Goal: Information Seeking & Learning: Learn about a topic

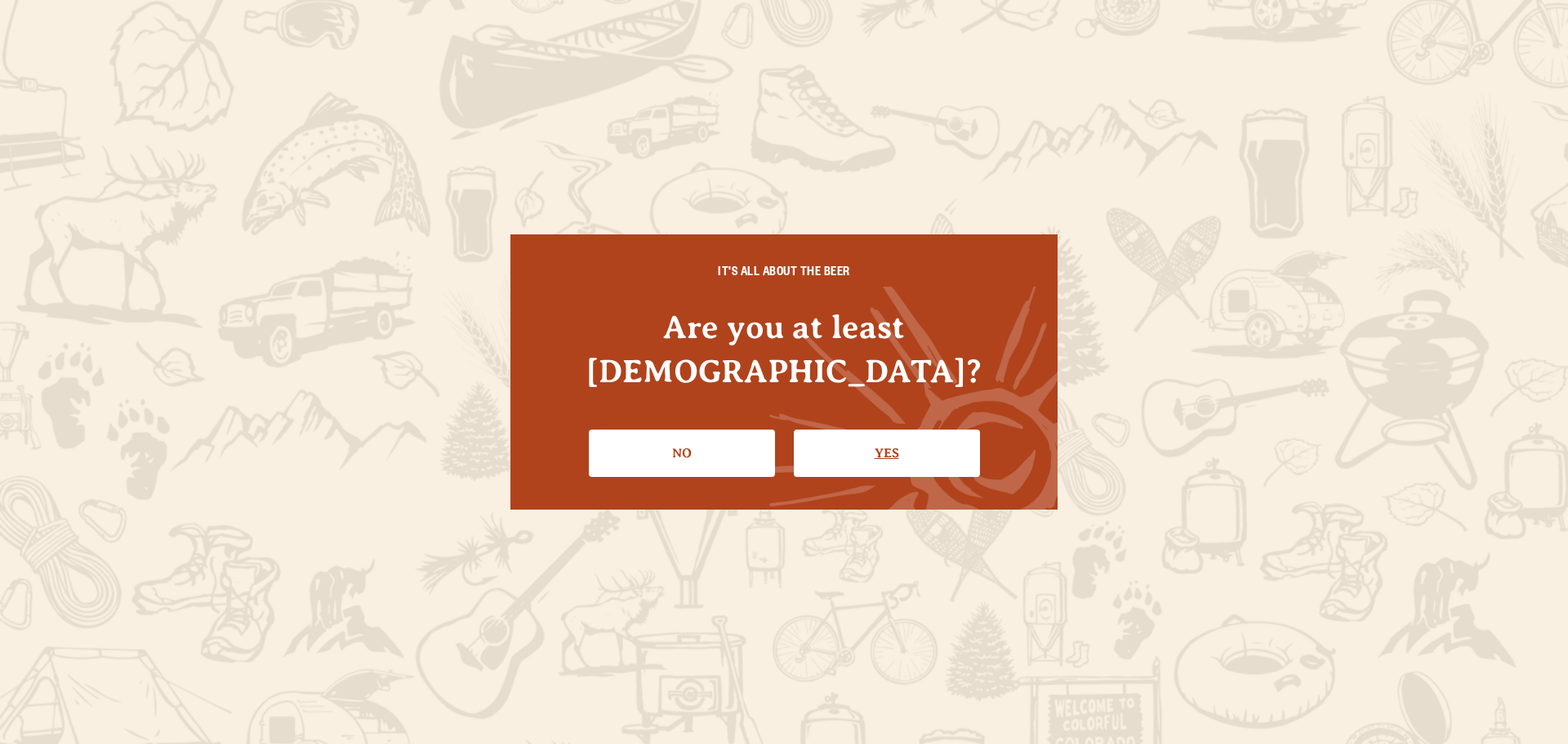
click at [845, 438] on link "Yes" at bounding box center [886, 453] width 186 height 48
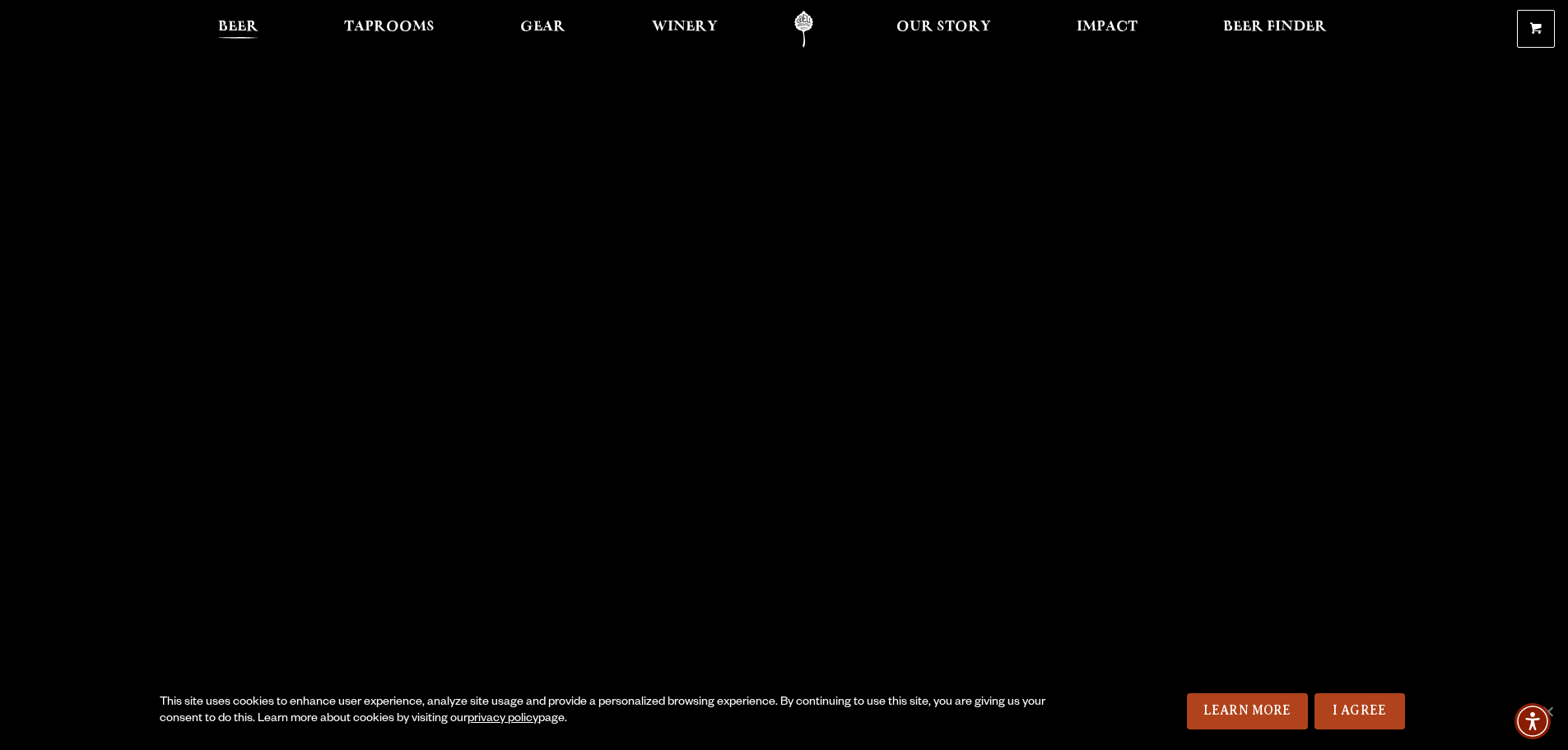
click at [232, 24] on span "Beer" at bounding box center [238, 27] width 41 height 13
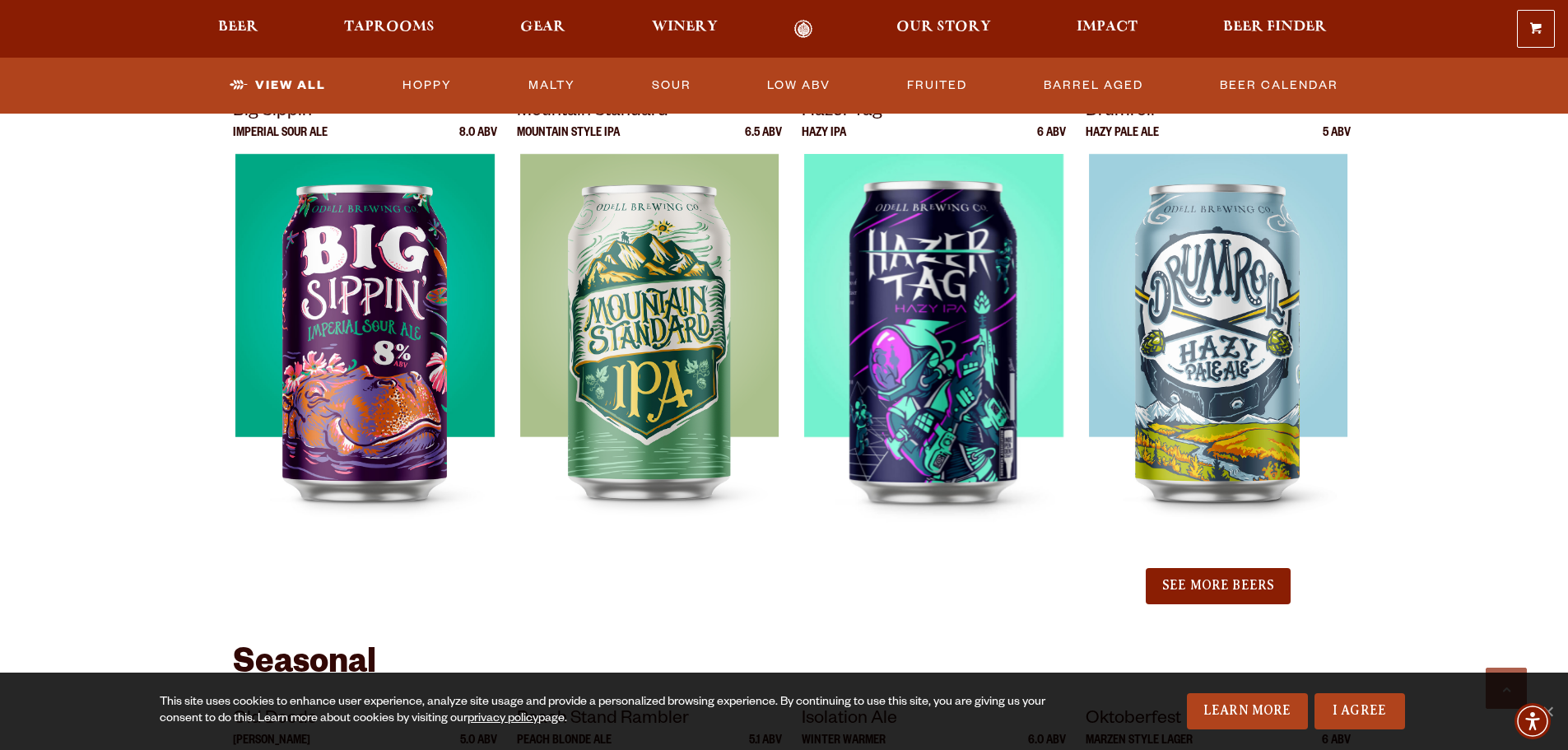
scroll to position [1646, 0]
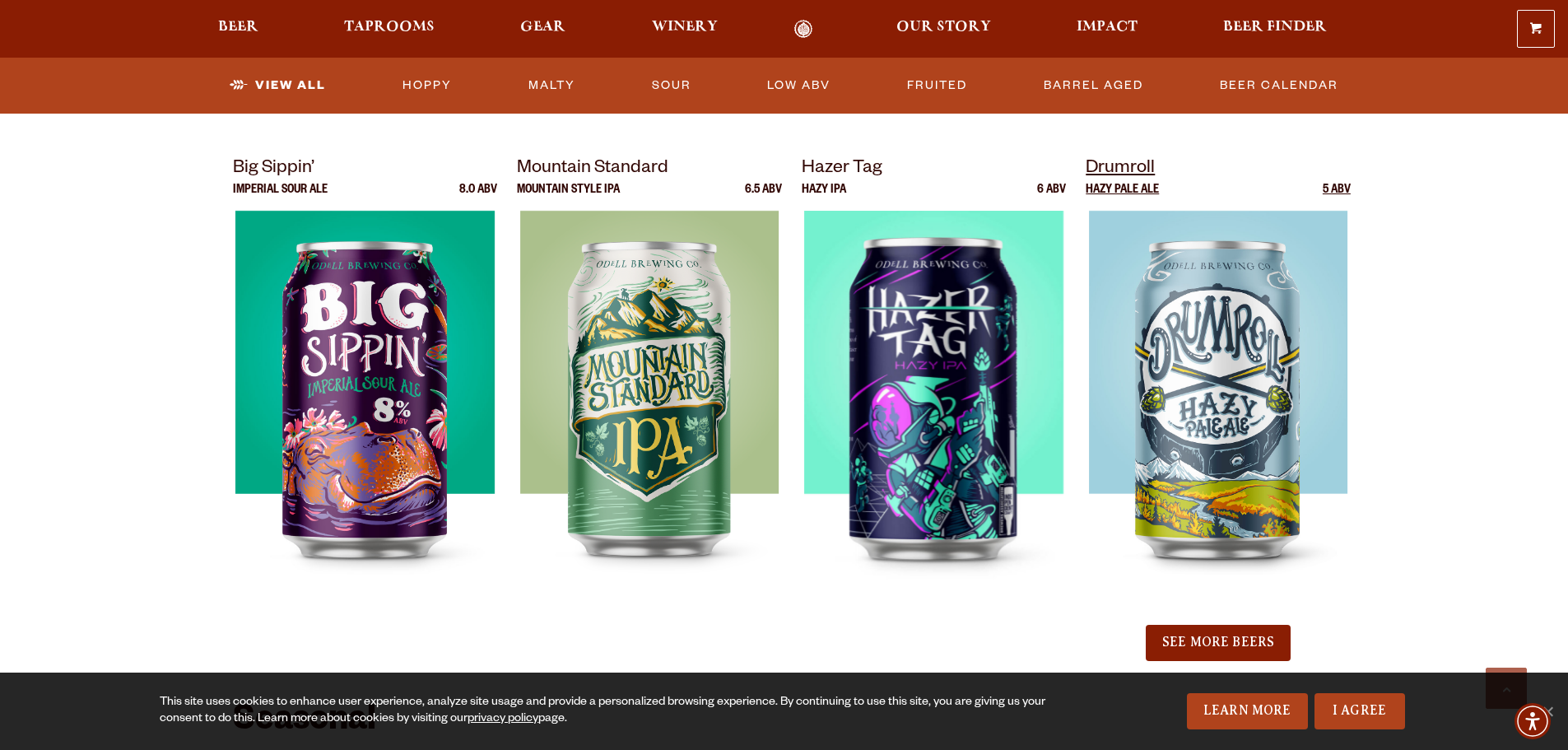
click at [1241, 346] on img at bounding box center [1218, 417] width 259 height 412
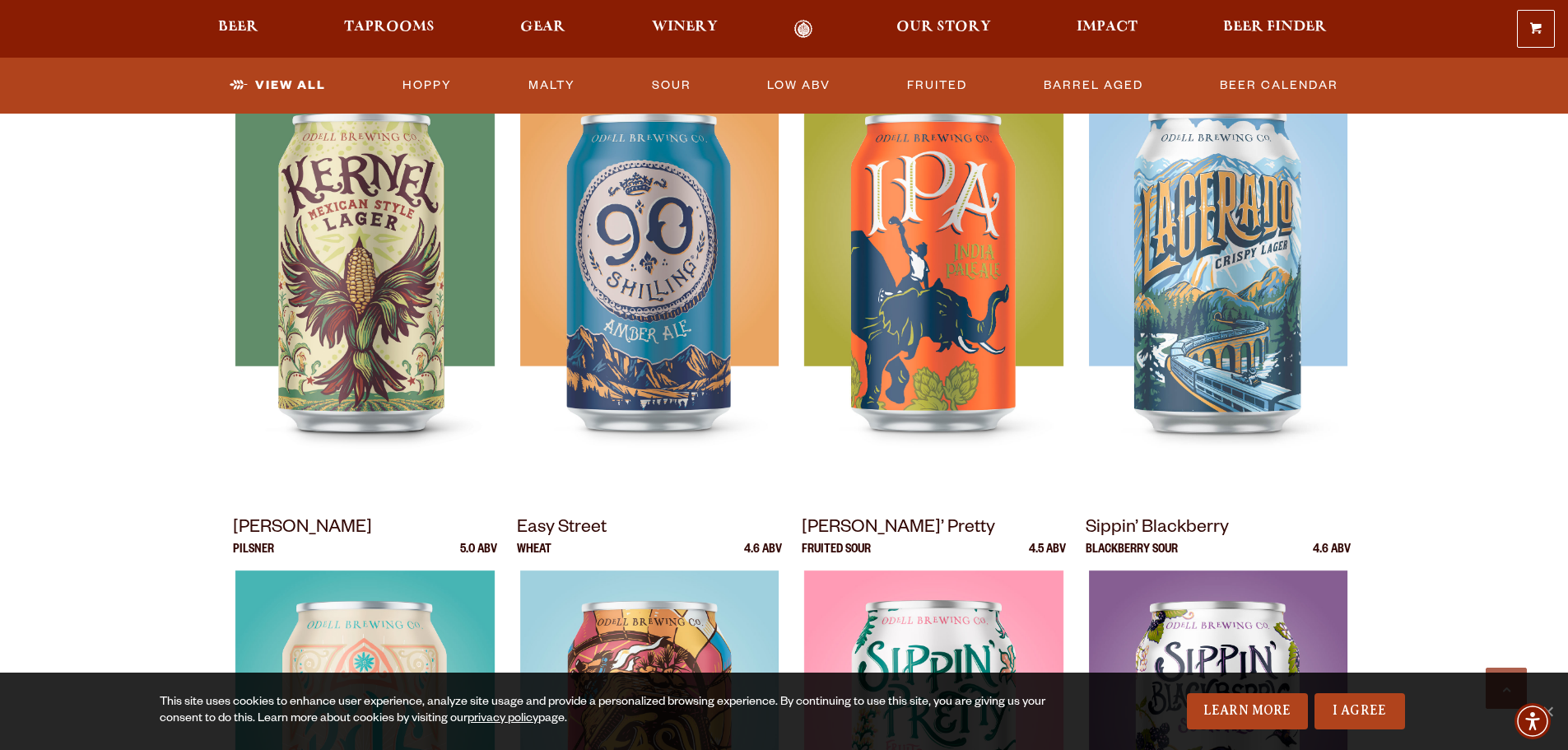
scroll to position [741, 0]
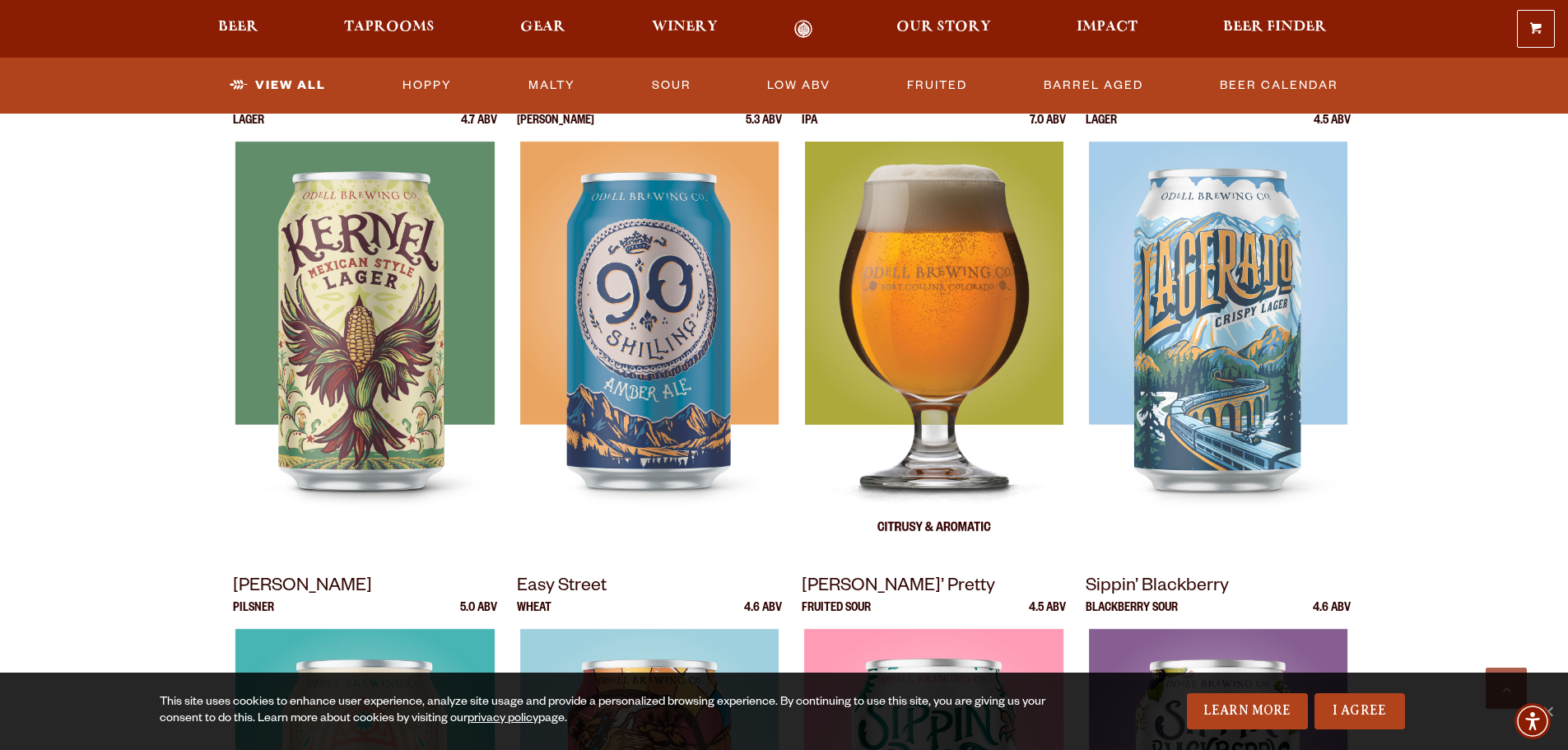
click at [949, 282] on img at bounding box center [933, 347] width 258 height 412
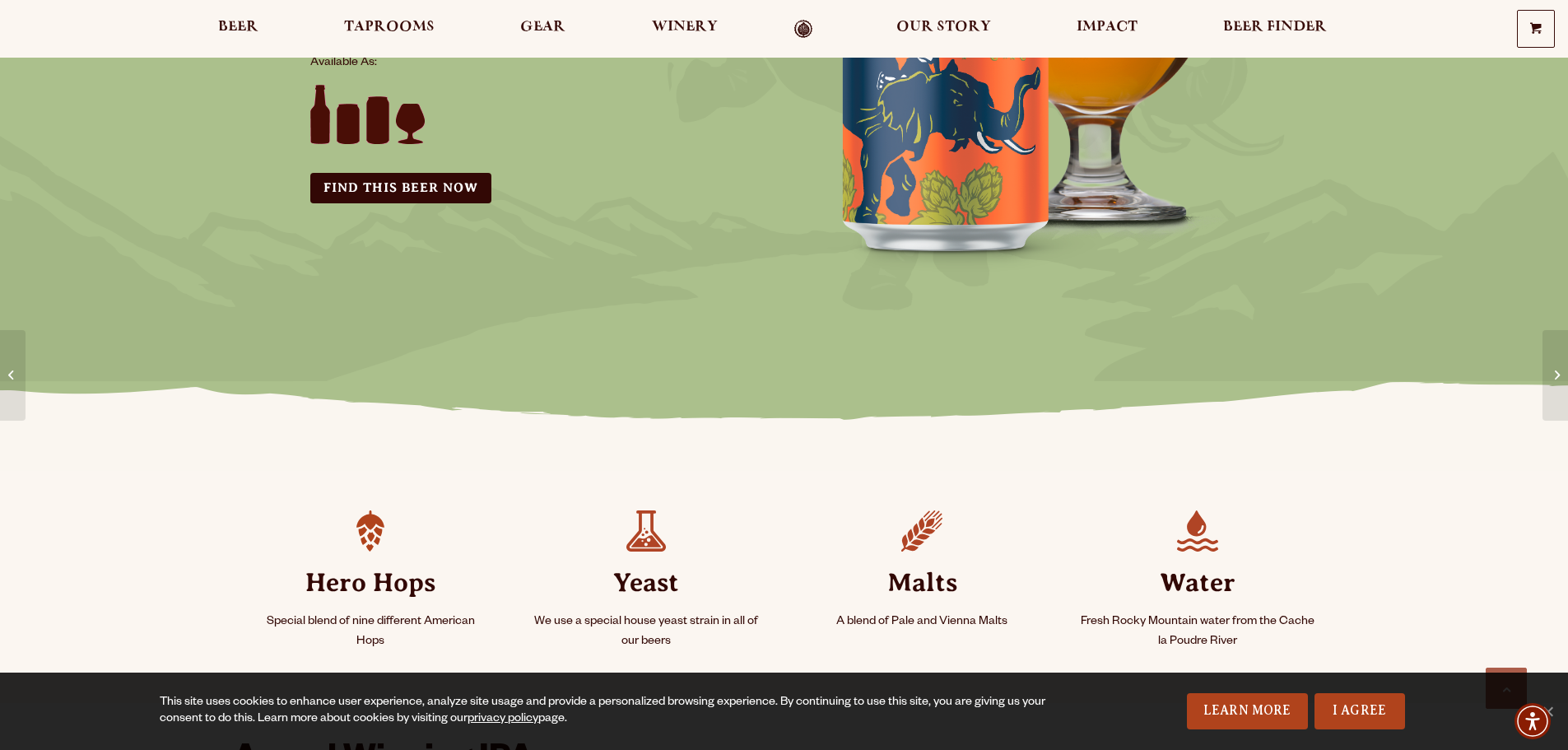
scroll to position [329, 0]
